Goal: Transaction & Acquisition: Purchase product/service

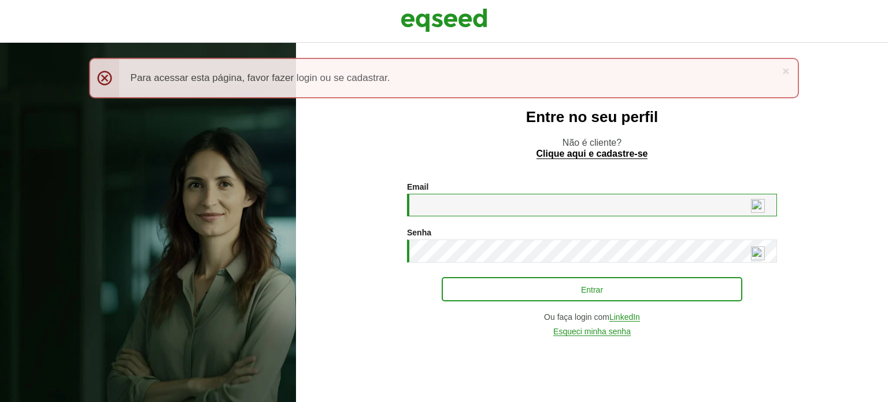
type input "**********"
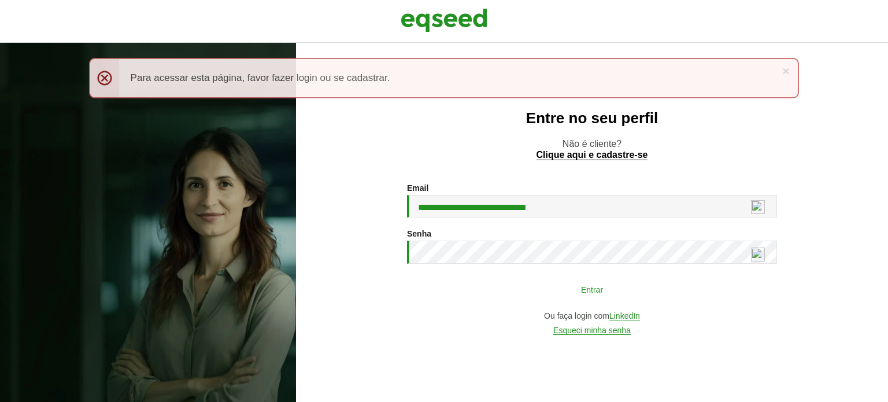
click at [605, 286] on button "Entrar" at bounding box center [591, 289] width 300 height 22
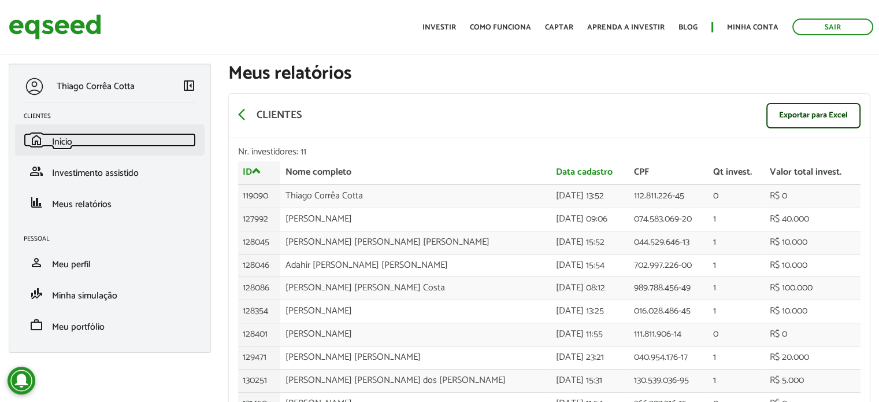
click at [61, 141] on span "Início" at bounding box center [62, 142] width 20 height 16
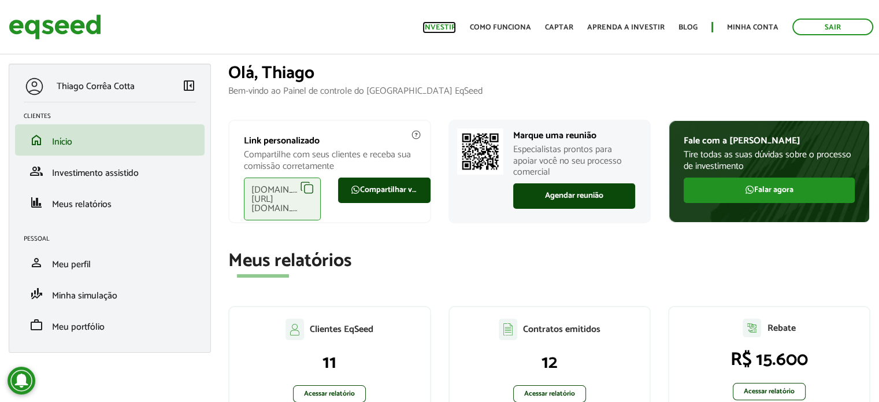
click at [451, 25] on link "Investir" at bounding box center [439, 28] width 34 height 8
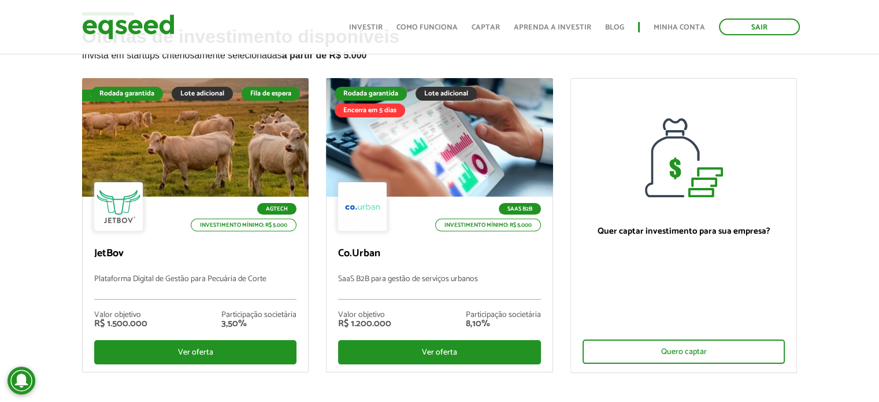
scroll to position [58, 0]
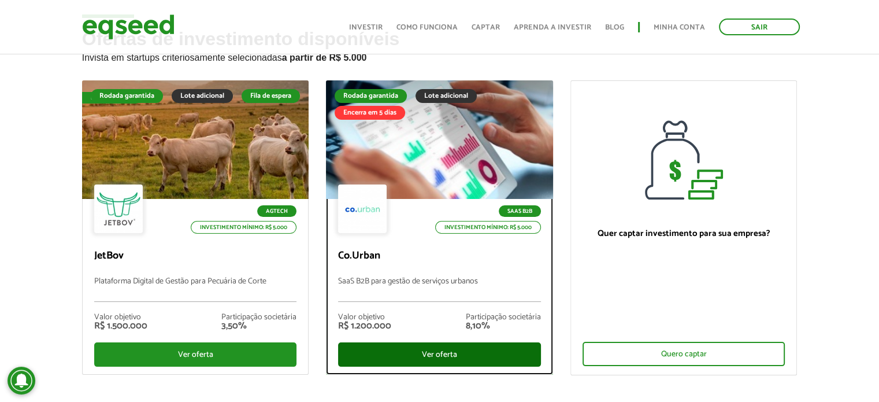
click at [437, 354] on div "Ver oferta" at bounding box center [439, 354] width 203 height 24
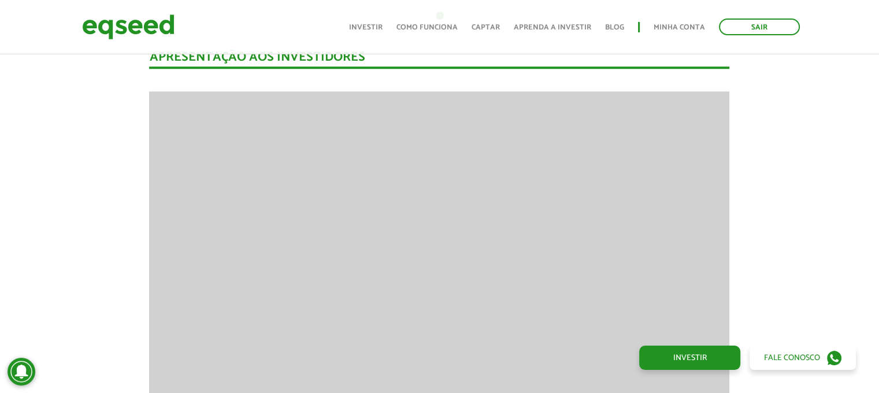
scroll to position [1098, 0]
